Goal: Find contact information: Find contact information

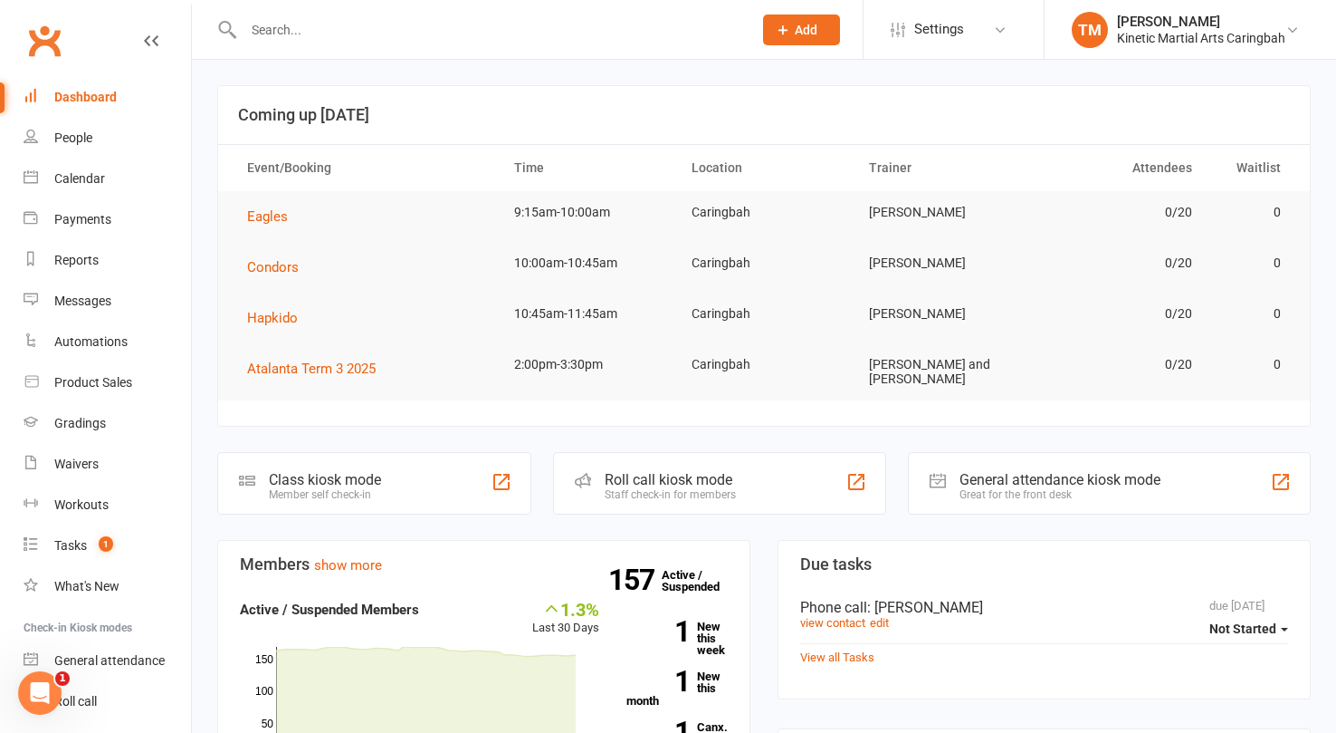
click at [368, 36] on input "text" at bounding box center [489, 29] width 502 height 25
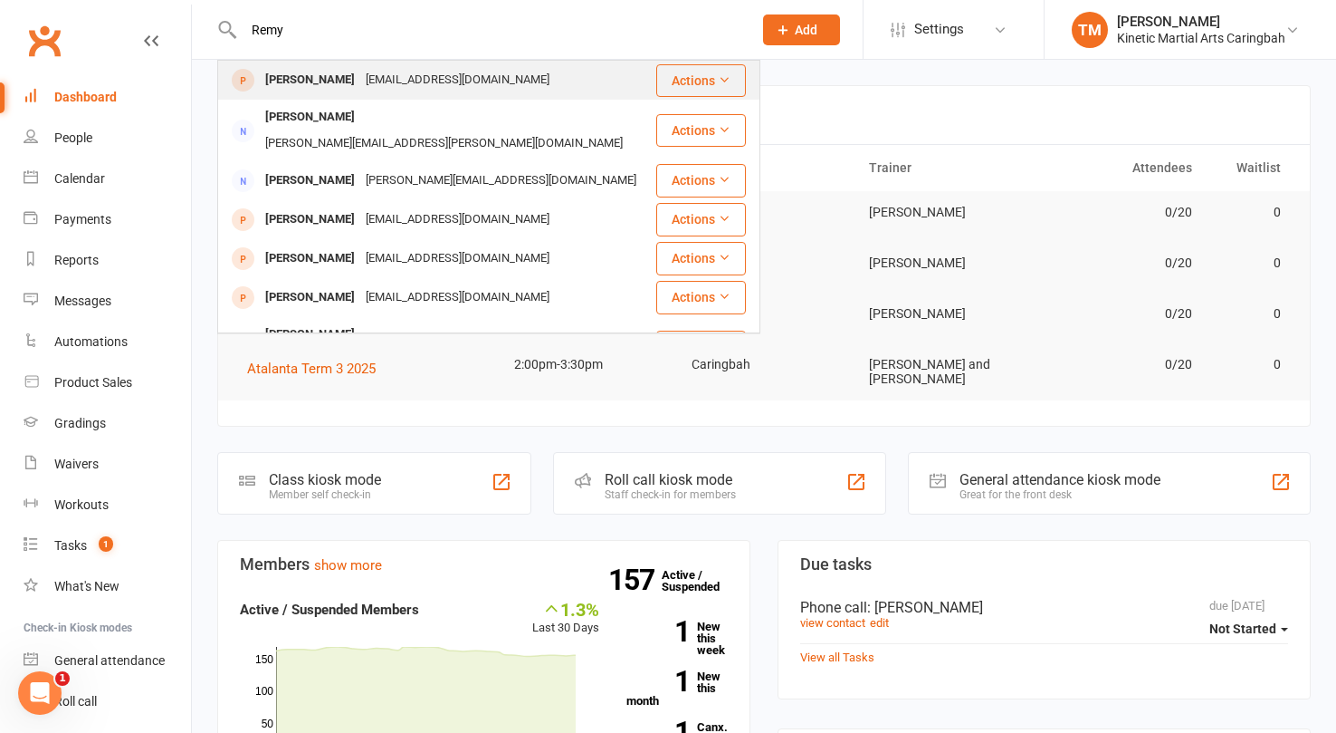
type input "Remy"
click at [360, 81] on div "[EMAIL_ADDRESS][DOMAIN_NAME]" at bounding box center [457, 80] width 195 height 26
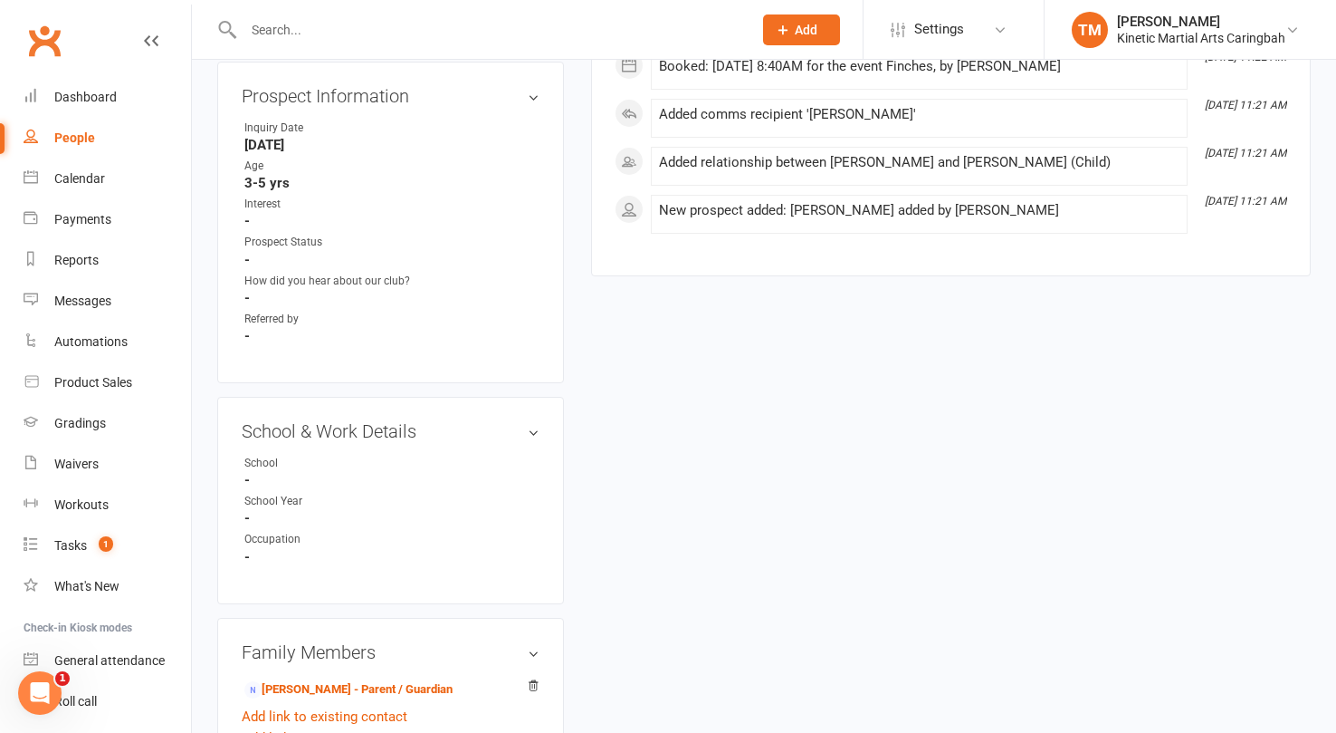
scroll to position [786, 0]
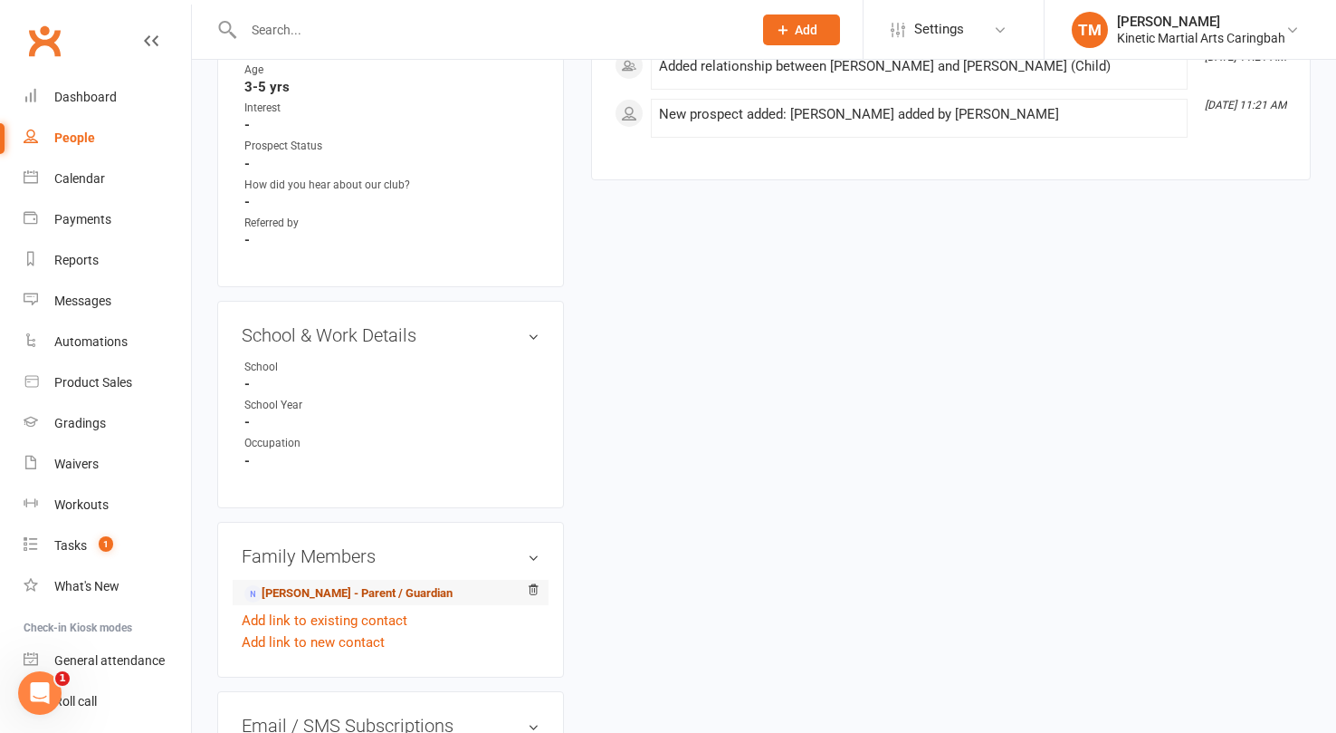
click at [293, 584] on link "[PERSON_NAME] - Parent / Guardian" at bounding box center [348, 593] width 208 height 19
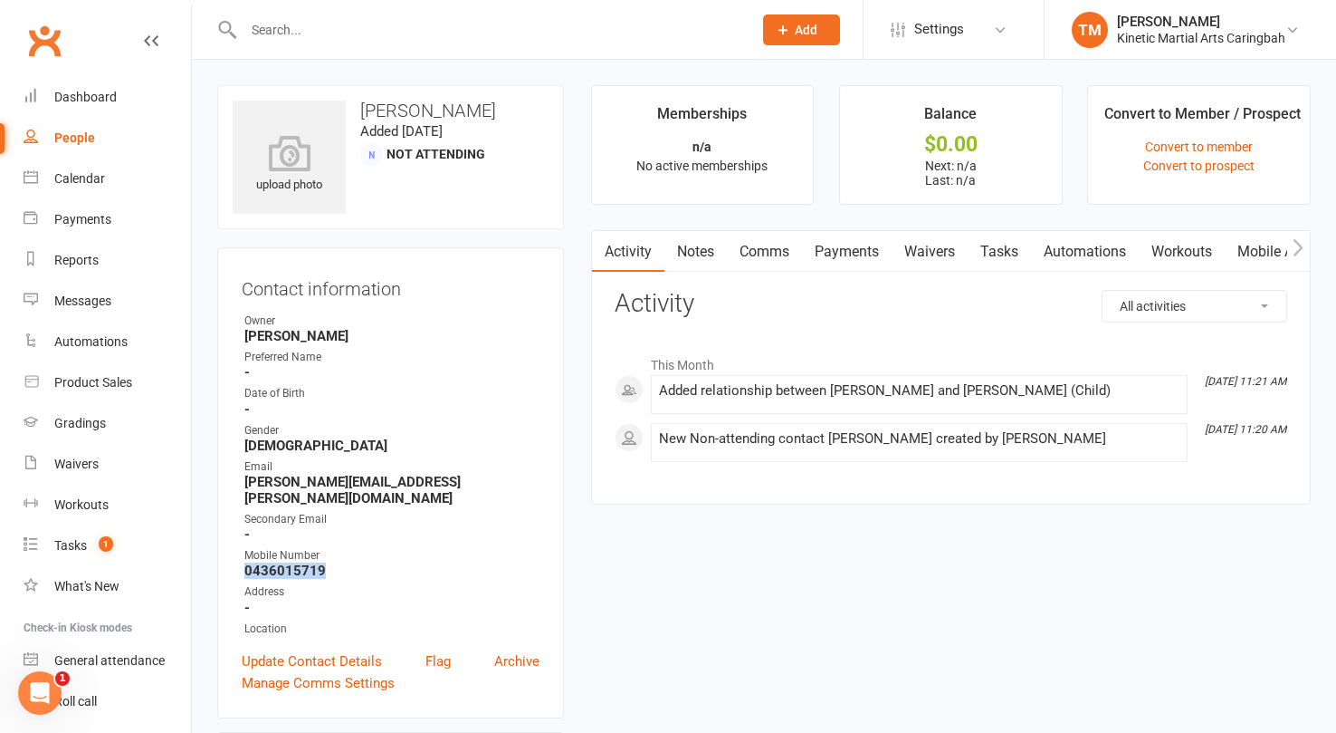
drag, startPoint x: 335, startPoint y: 550, endPoint x: 246, endPoint y: 546, distance: 88.8
click at [246, 562] on strong "0436015719" at bounding box center [391, 570] width 295 height 16
copy strong "0436015719"
drag, startPoint x: 327, startPoint y: 551, endPoint x: 247, endPoint y: 553, distance: 79.7
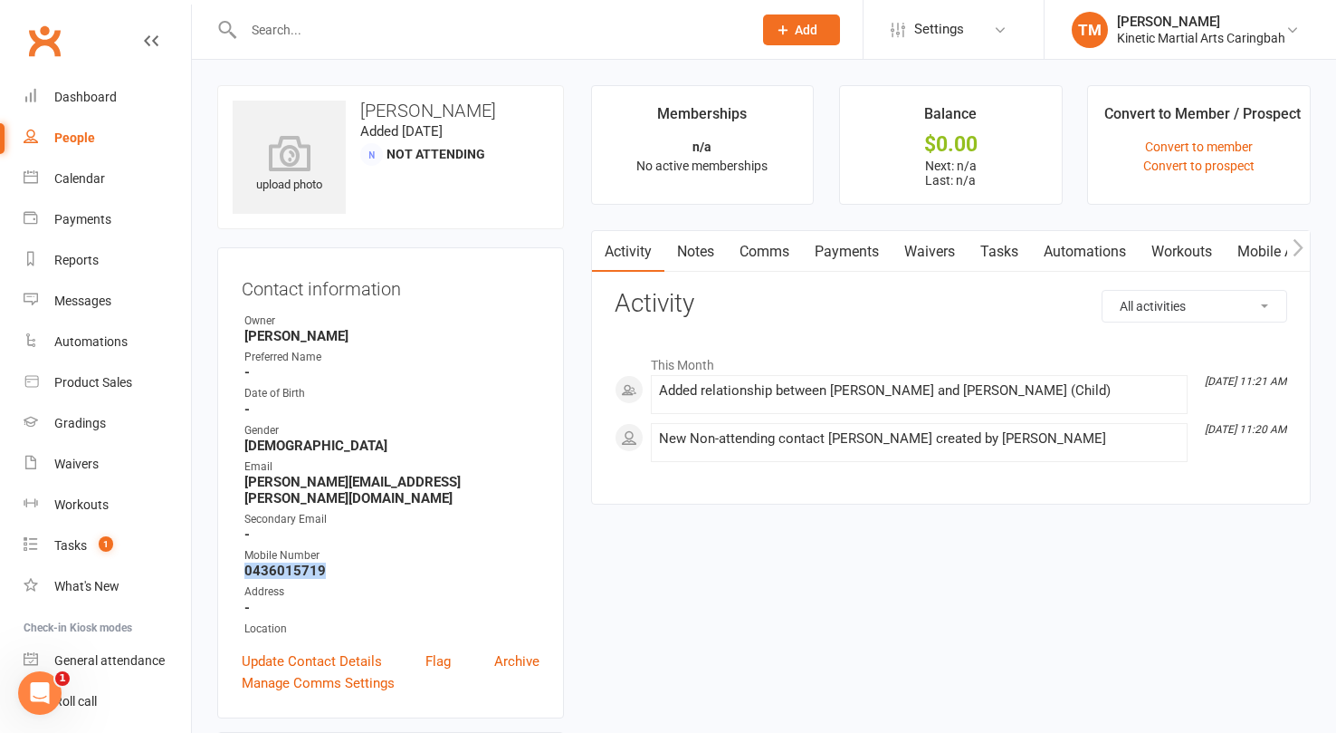
click at [247, 562] on strong "0436015719" at bounding box center [391, 570] width 295 height 16
copy strong "0436015719"
click at [311, 29] on input "text" at bounding box center [489, 29] width 502 height 25
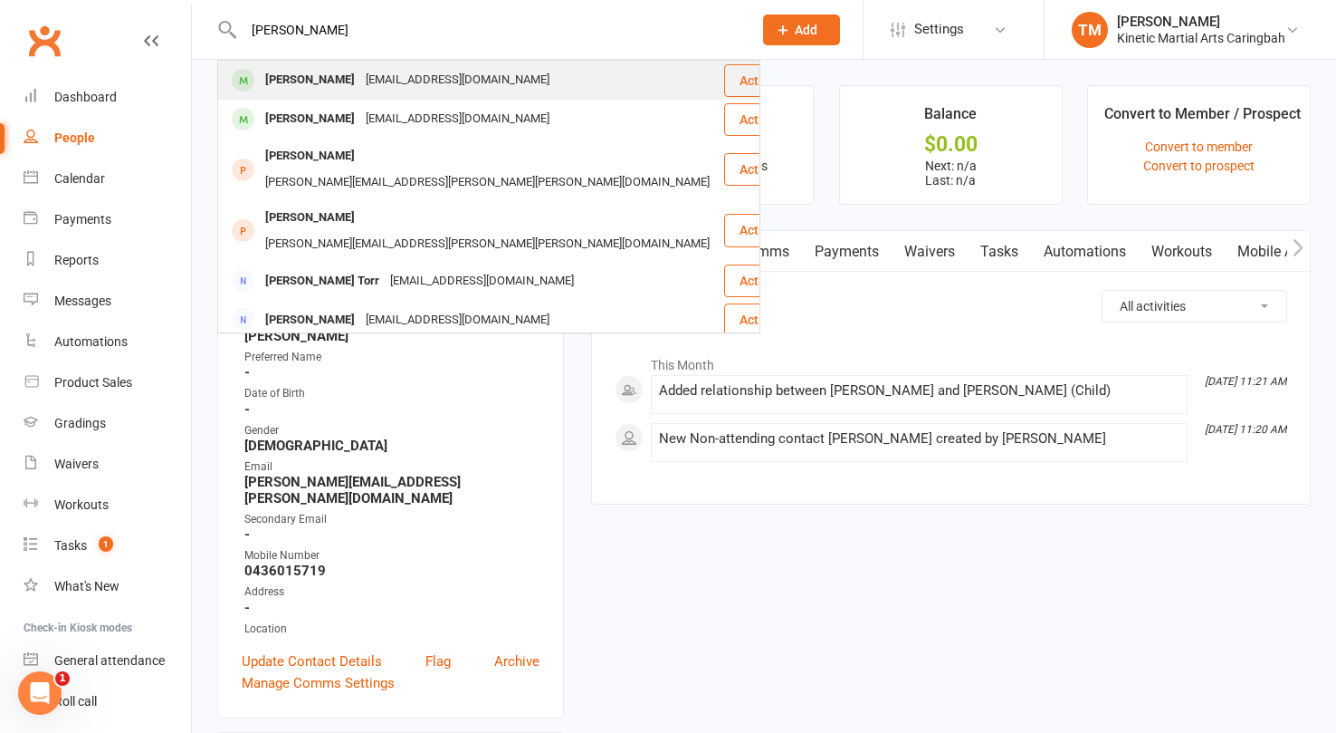
type input "[PERSON_NAME]"
click at [303, 81] on div "[PERSON_NAME]" at bounding box center [310, 80] width 101 height 26
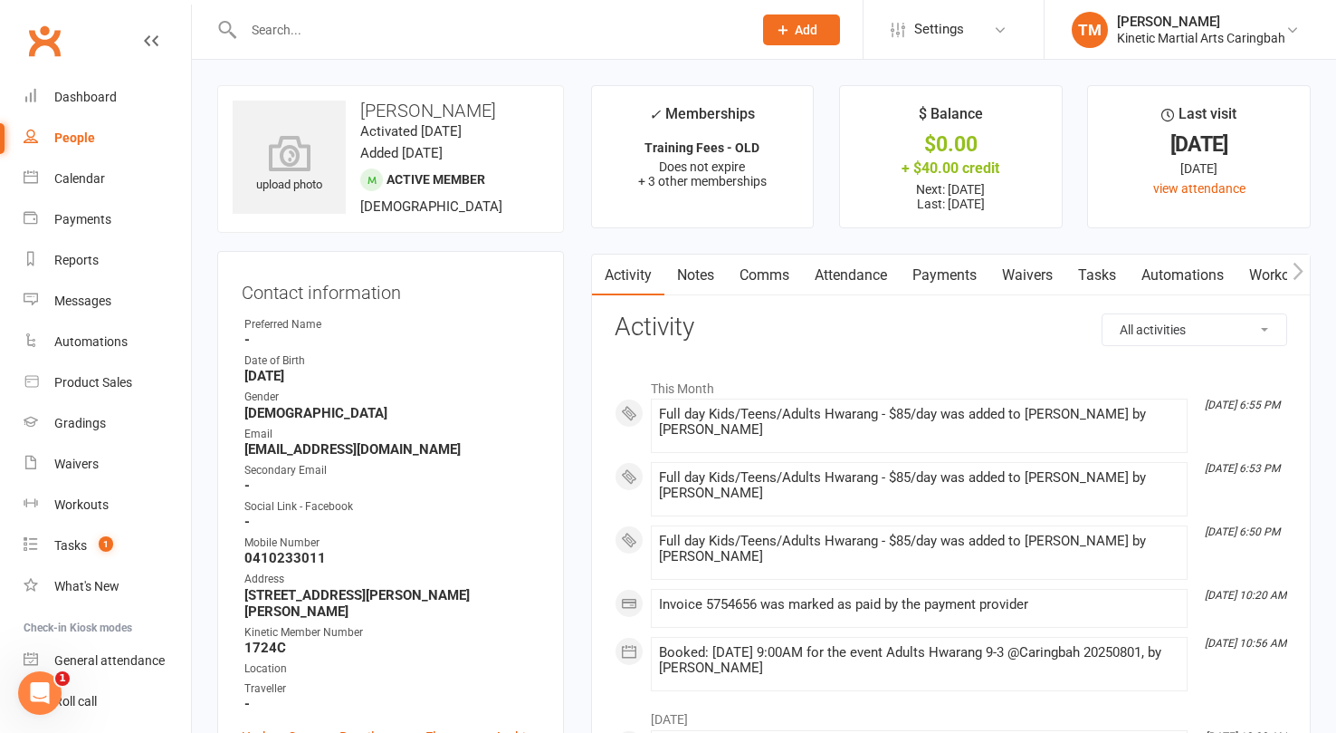
click at [925, 271] on link "Payments" at bounding box center [945, 275] width 90 height 42
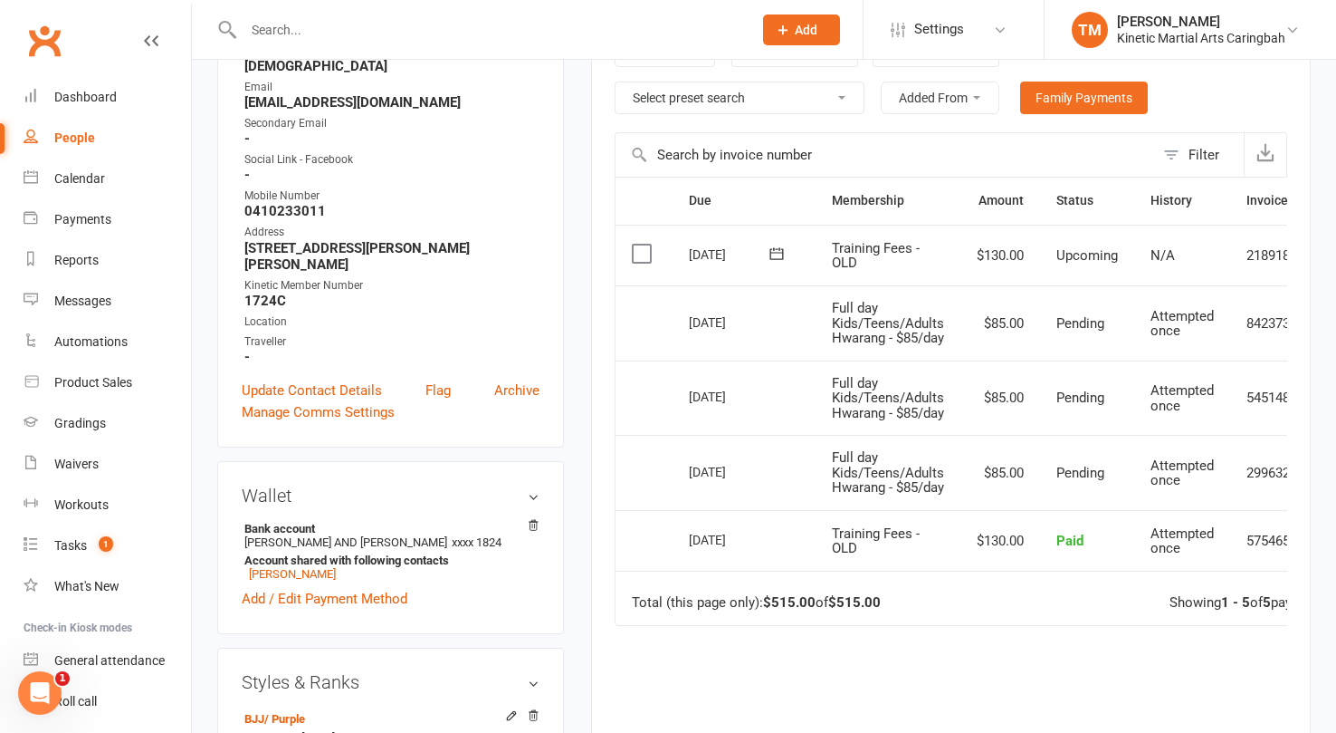
scroll to position [342, 0]
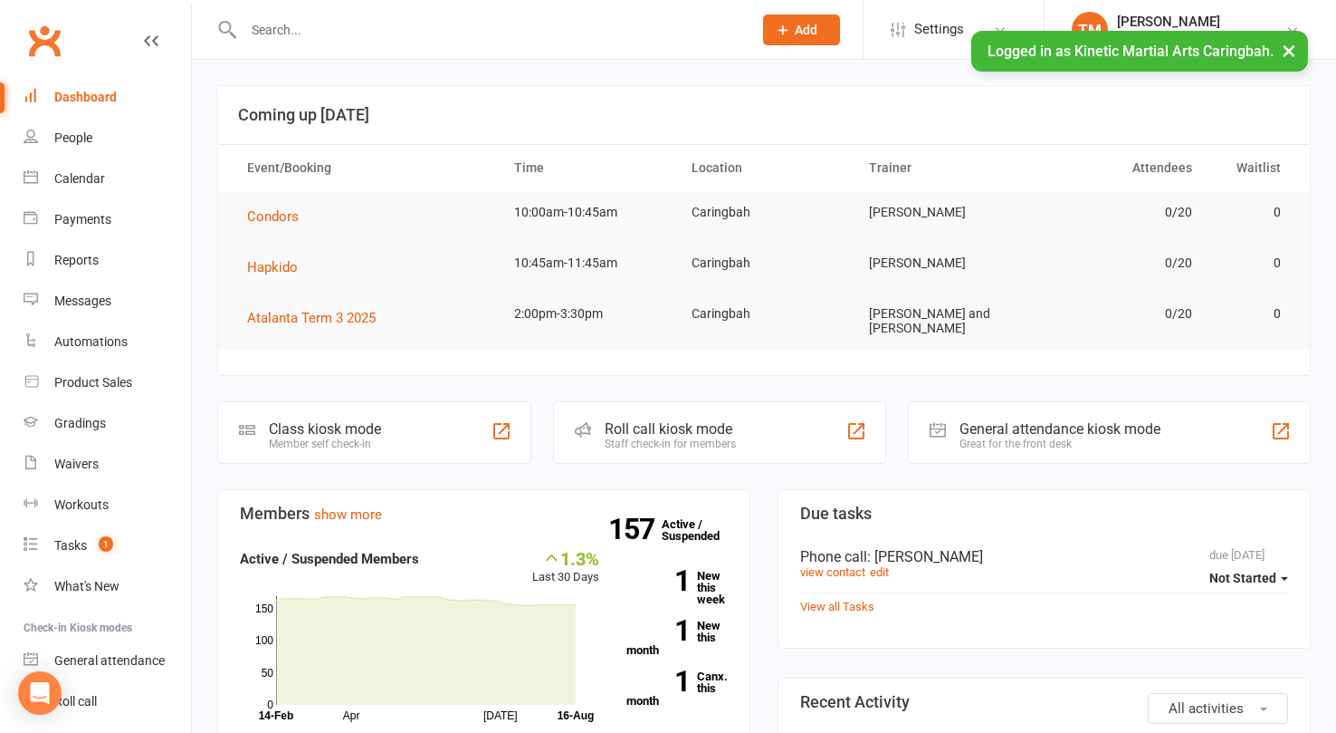
click at [379, 39] on input "text" at bounding box center [489, 29] width 502 height 25
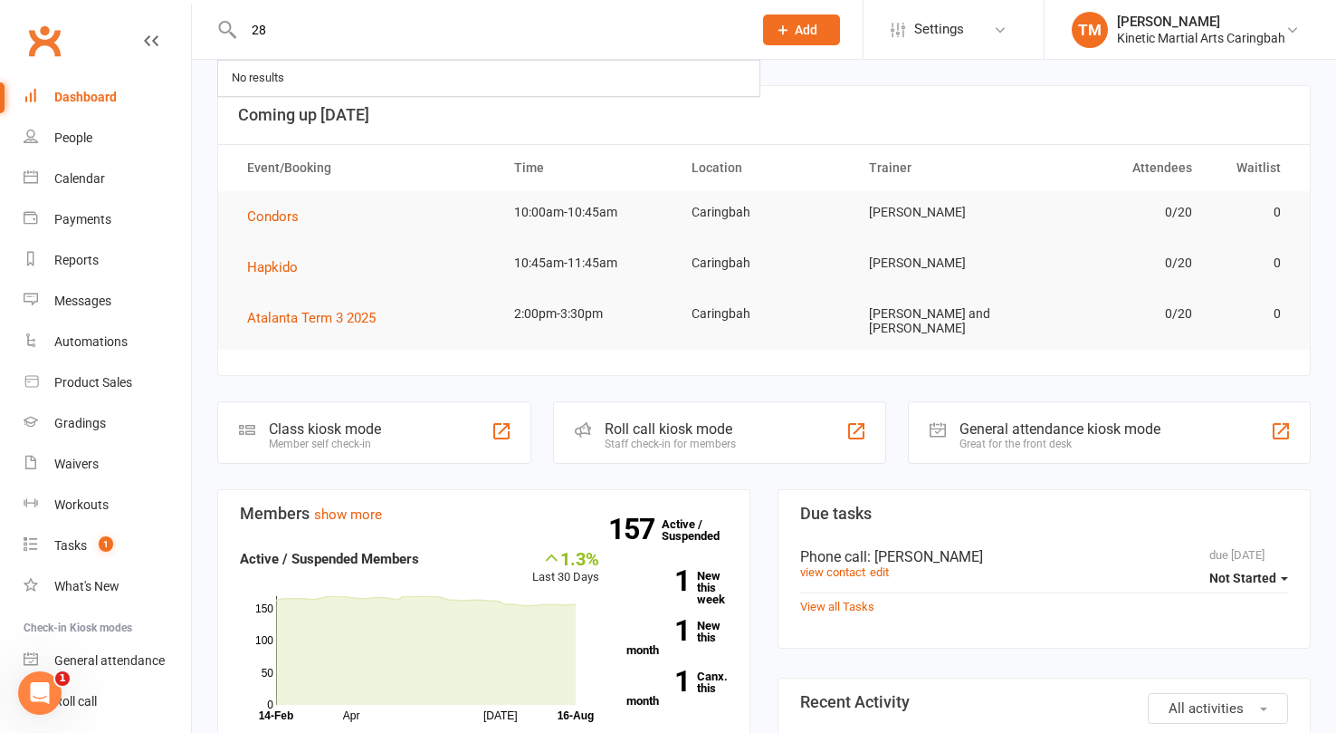
type input "2"
